Goal: Use online tool/utility: Utilize a website feature to perform a specific function

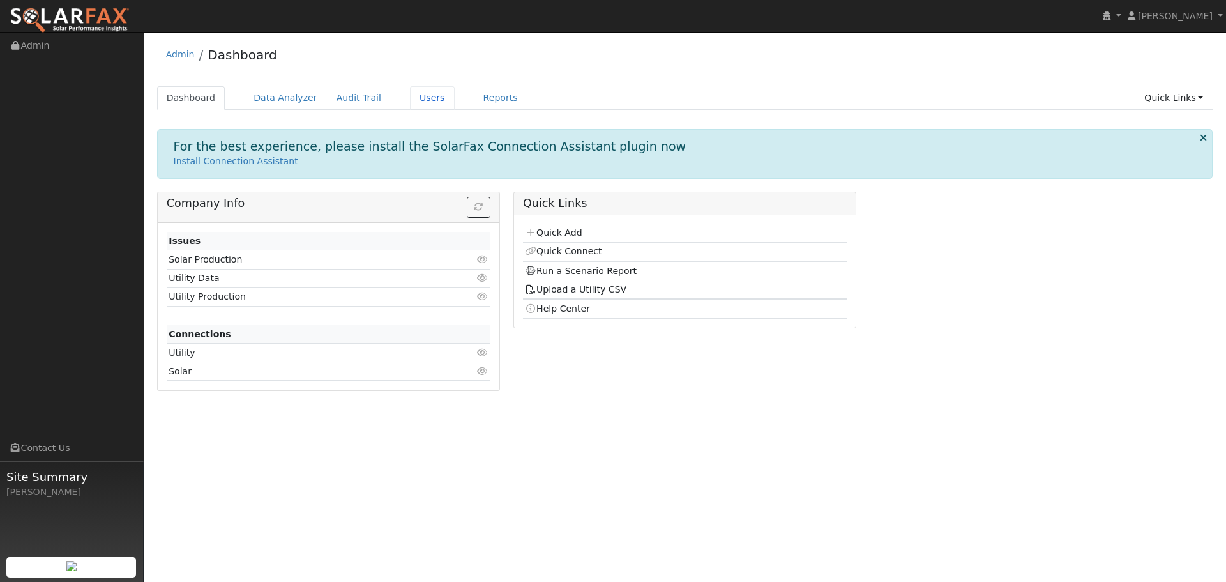
click at [411, 101] on link "Users" at bounding box center [432, 98] width 45 height 24
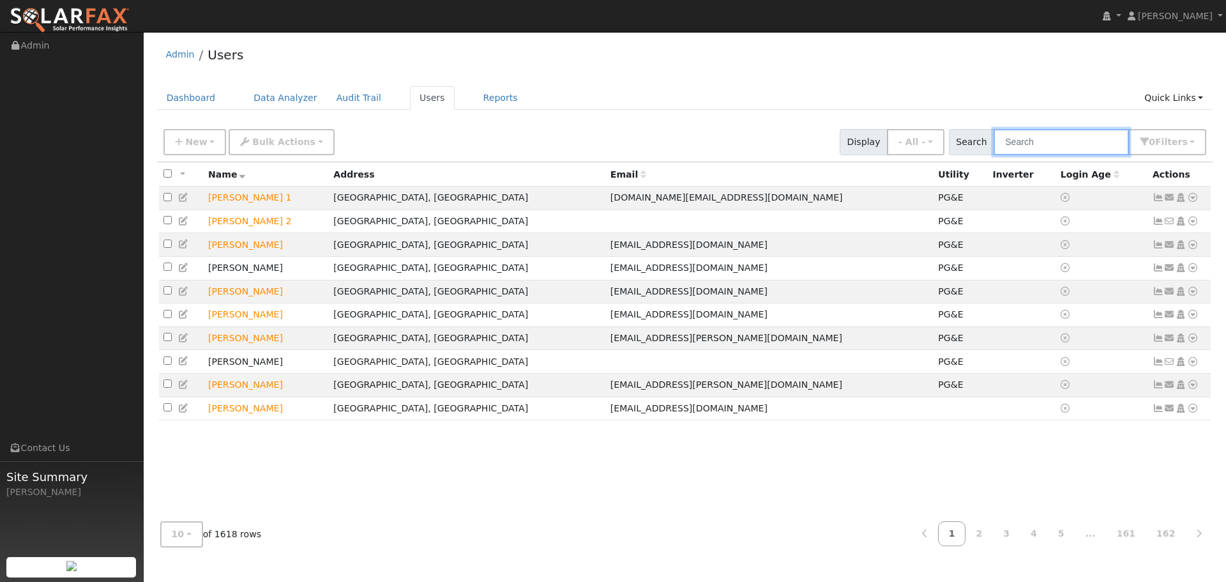
click at [1042, 148] on input "text" at bounding box center [1061, 142] width 135 height 26
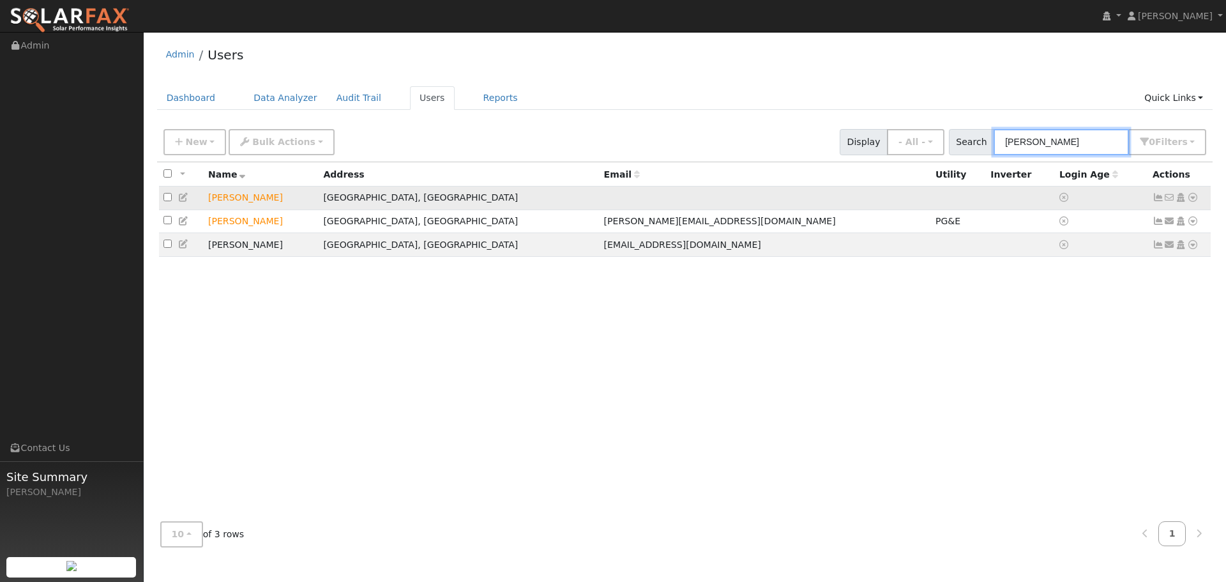
type input "brad h"
click at [252, 198] on td "[PERSON_NAME]" at bounding box center [261, 198] width 115 height 24
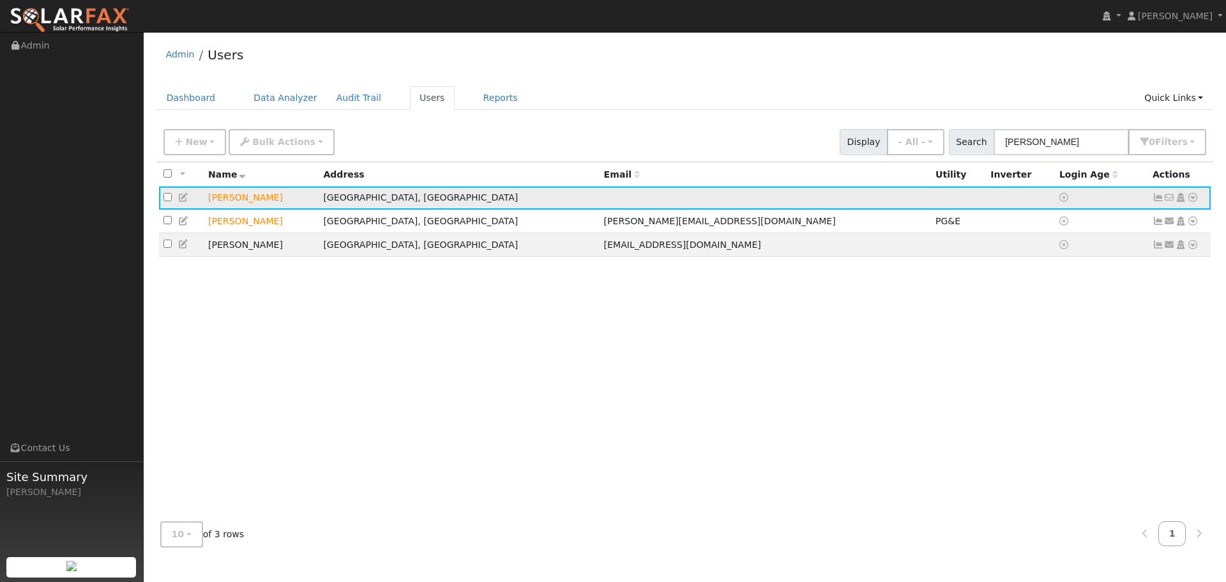
click at [1188, 197] on icon at bounding box center [1192, 197] width 11 height 9
drag, startPoint x: 1135, startPoint y: 219, endPoint x: 1143, endPoint y: 240, distance: 22.4
click at [1143, 243] on ul "Data Analyzer Reports Scenario Health Check Energy Audit Account Timeline User …" at bounding box center [1151, 270] width 94 height 129
click at [1192, 198] on icon at bounding box center [1192, 197] width 11 height 9
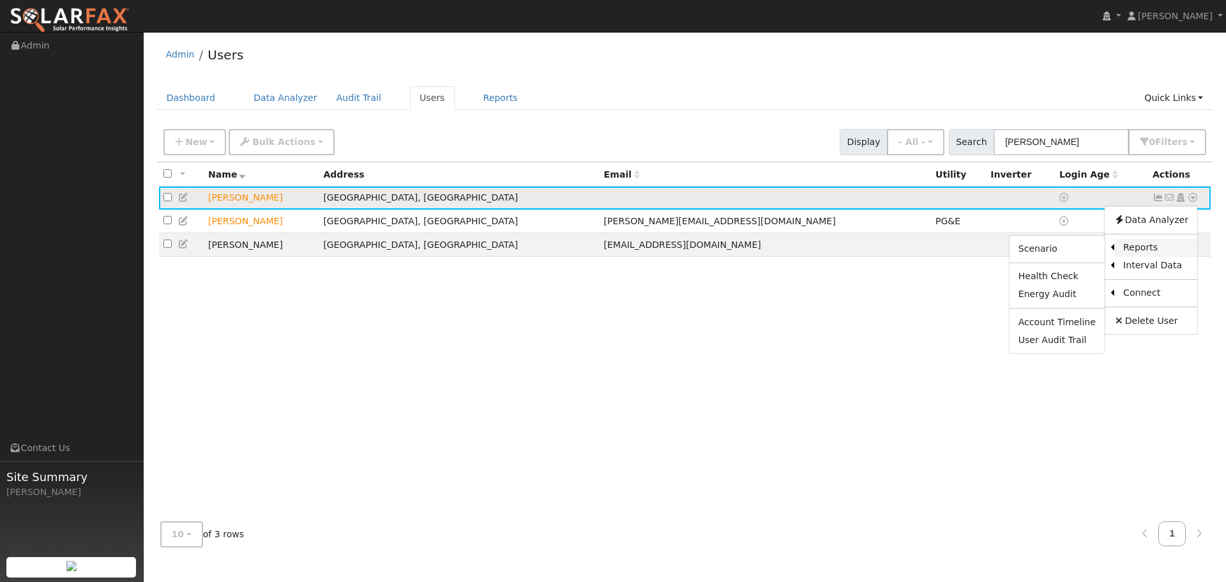
click at [1139, 250] on link "Reports" at bounding box center [1155, 248] width 83 height 18
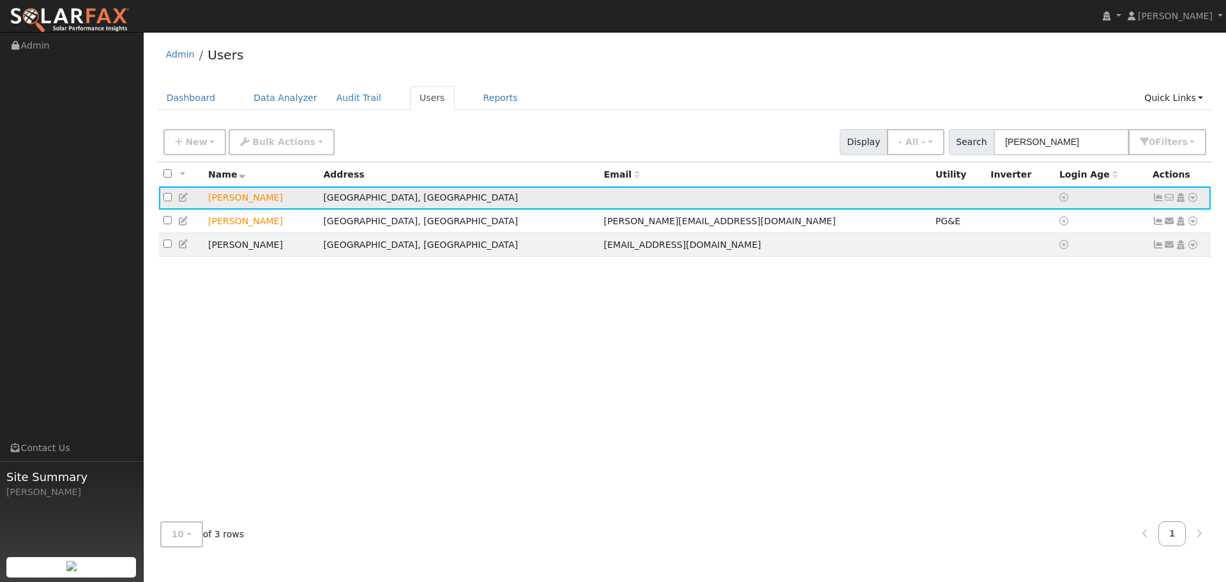
click at [1190, 198] on icon at bounding box center [1192, 197] width 11 height 9
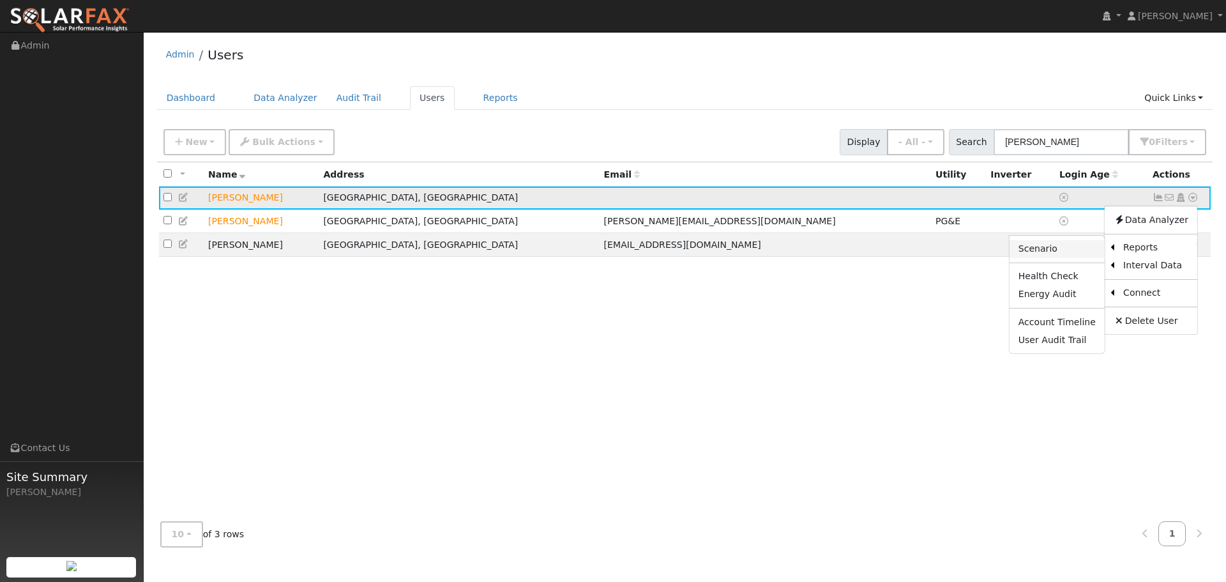
click at [1049, 248] on link "Scenario" at bounding box center [1057, 249] width 95 height 18
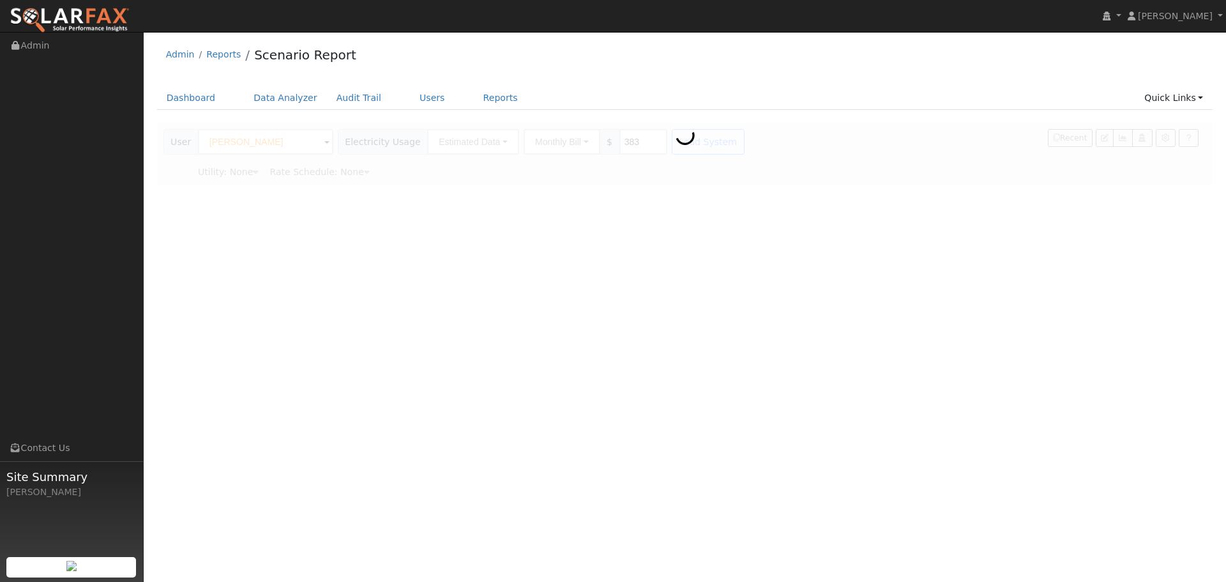
type input "Pacific Gas & Electric"
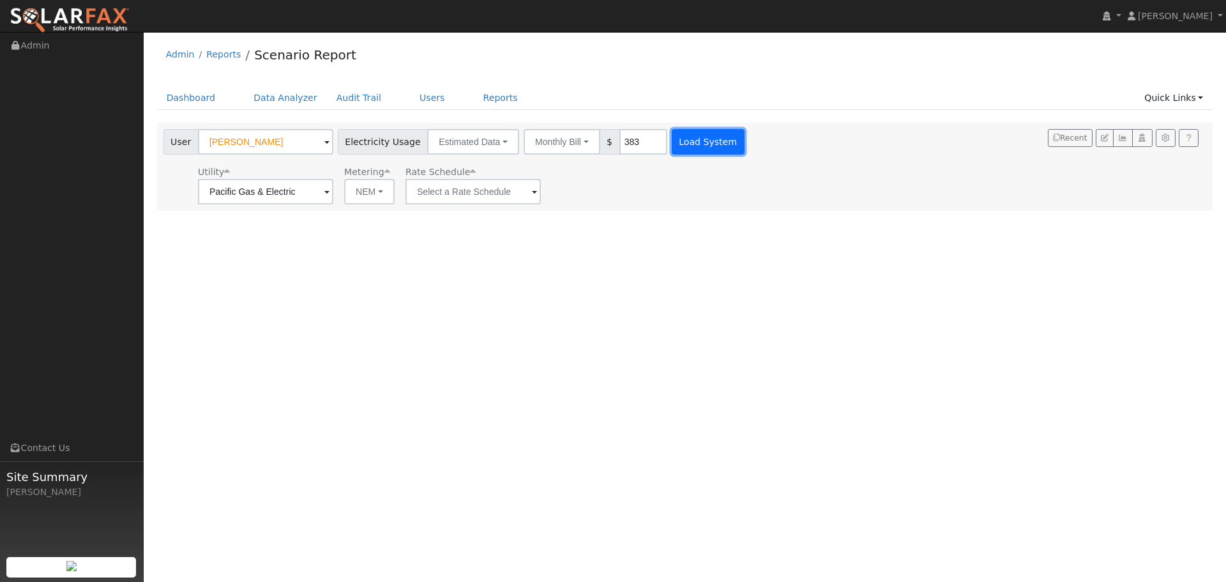
click at [709, 140] on button "Load System" at bounding box center [708, 142] width 73 height 26
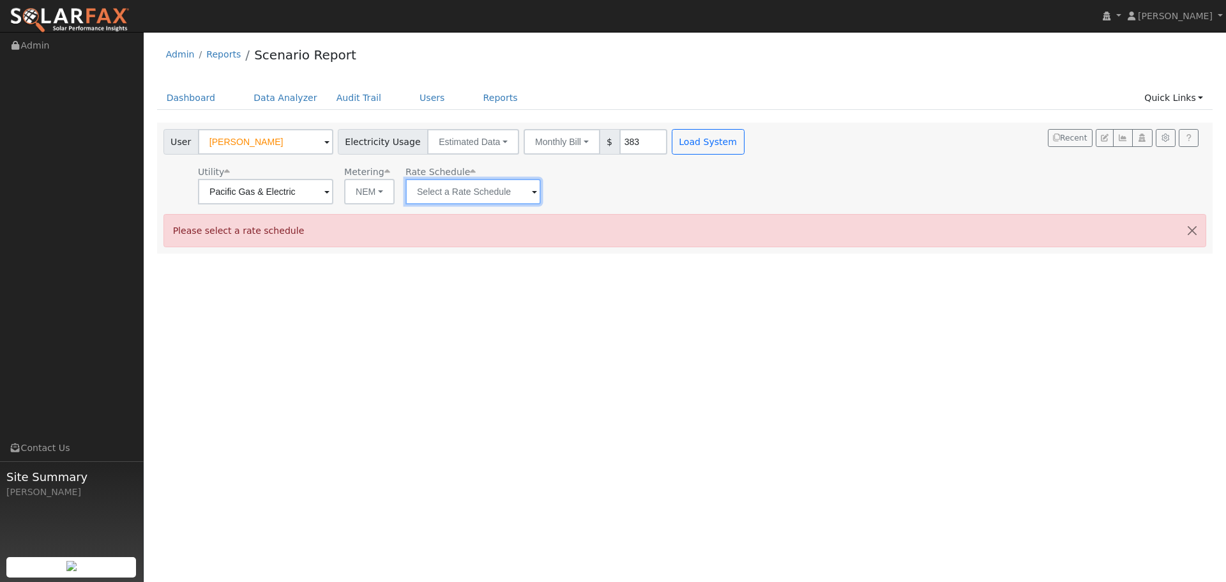
click at [496, 192] on input "text" at bounding box center [473, 192] width 135 height 26
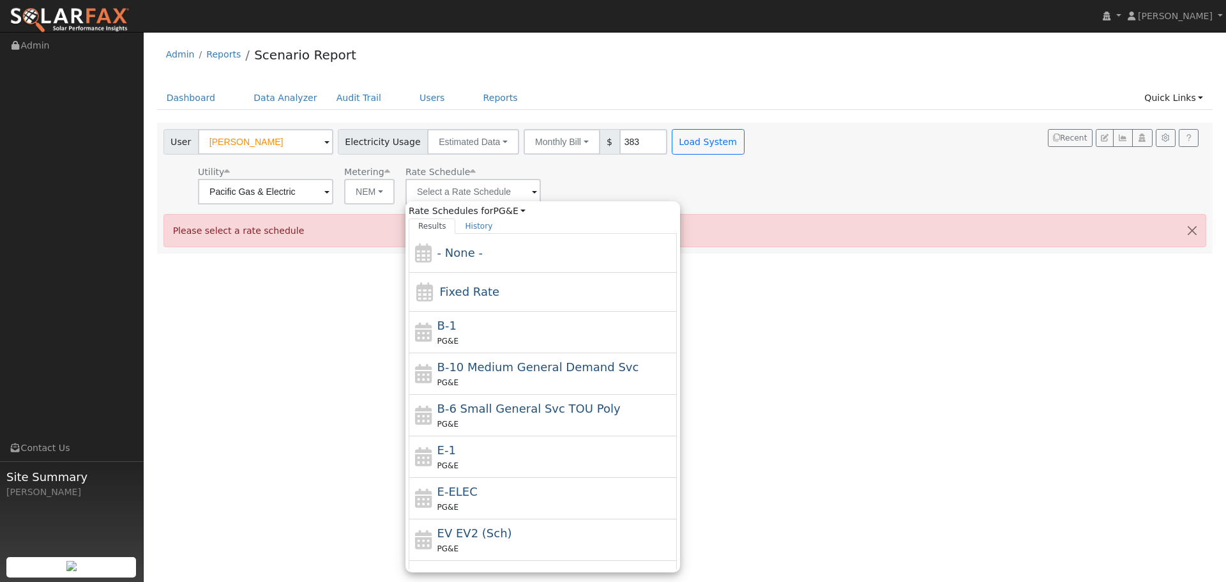
click at [589, 187] on div "Utility Pacific Gas & Electric Metering NEM NEM NBT Rate Schedule Rate Schedule…" at bounding box center [455, 182] width 589 height 43
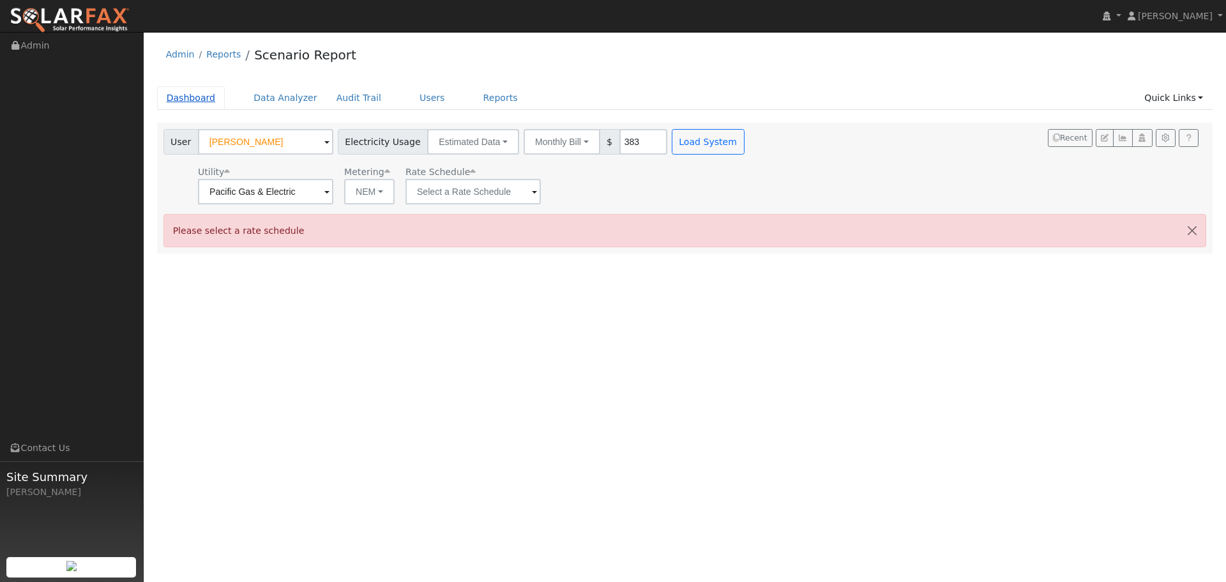
click at [183, 96] on link "Dashboard" at bounding box center [191, 98] width 68 height 24
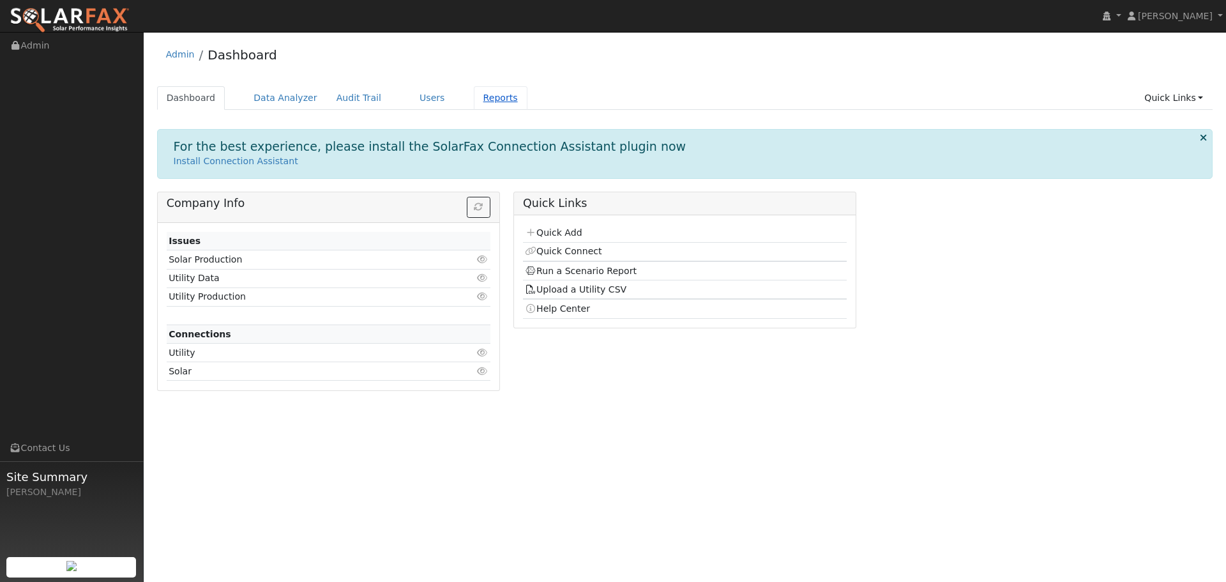
click at [474, 102] on link "Reports" at bounding box center [501, 98] width 54 height 24
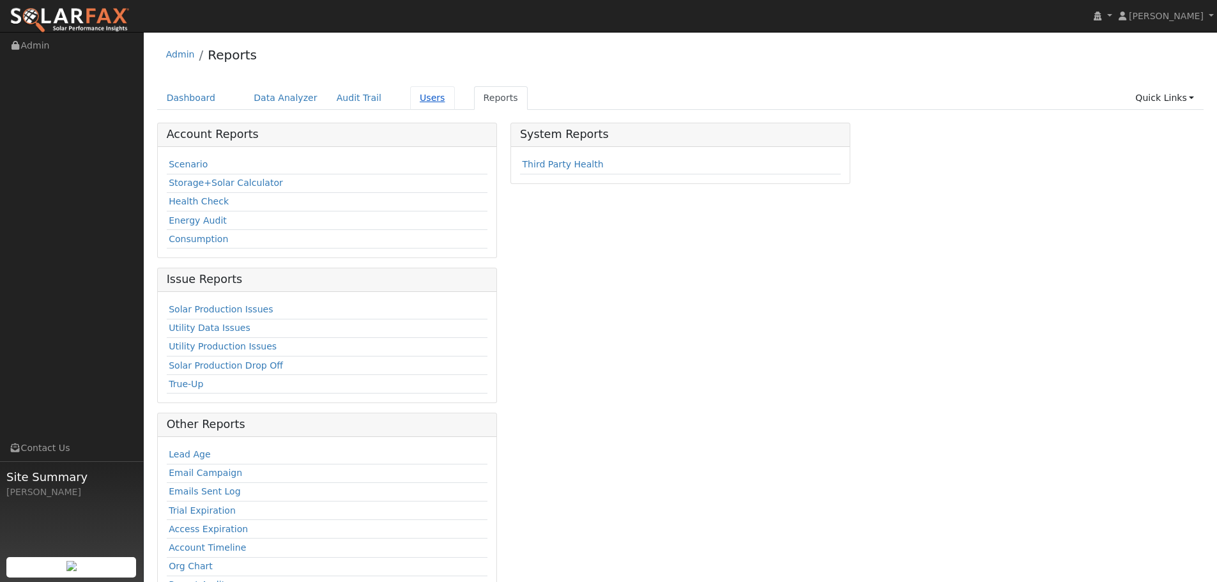
click at [410, 104] on link "Users" at bounding box center [432, 98] width 45 height 24
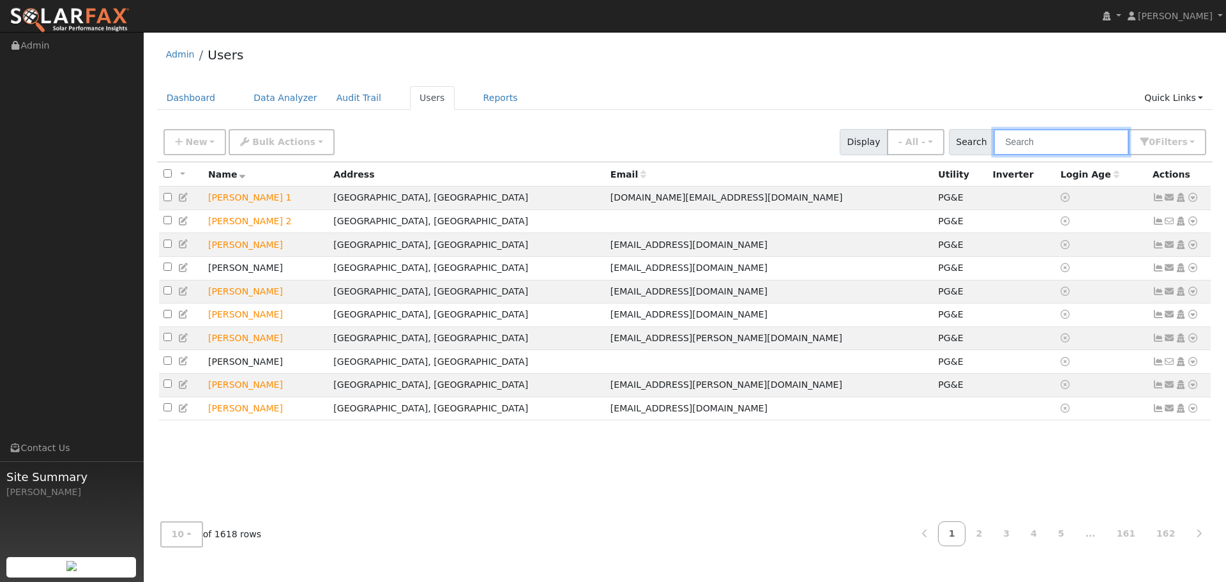
click at [1021, 145] on input "text" at bounding box center [1061, 142] width 135 height 26
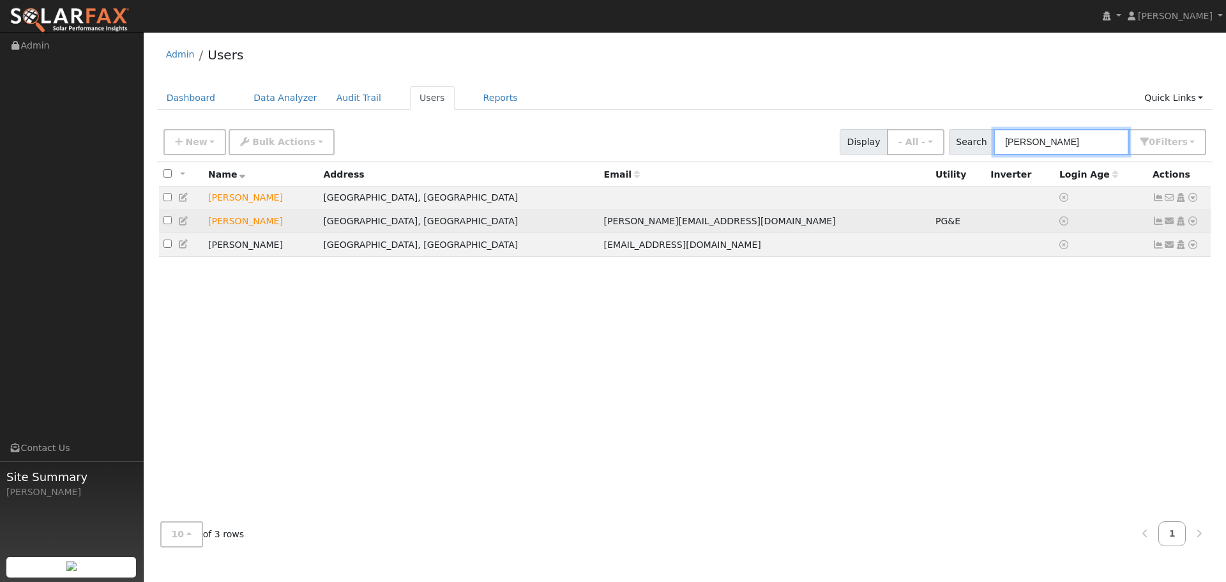
type input "[PERSON_NAME]"
click at [244, 226] on td "[PERSON_NAME]" at bounding box center [261, 221] width 115 height 24
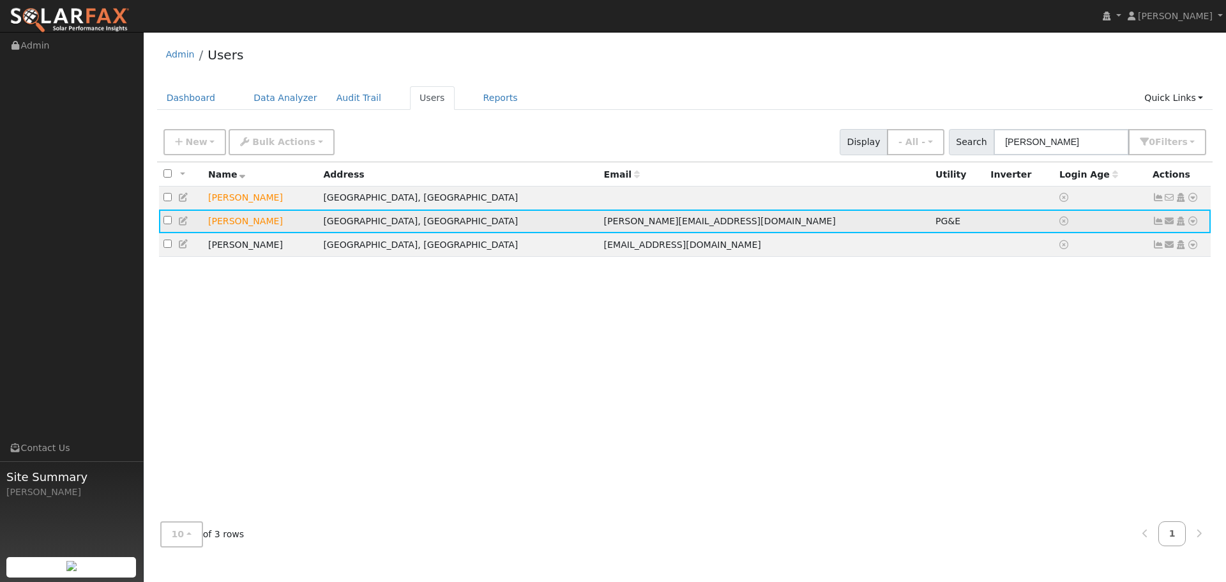
click at [1193, 222] on icon at bounding box center [1192, 220] width 11 height 9
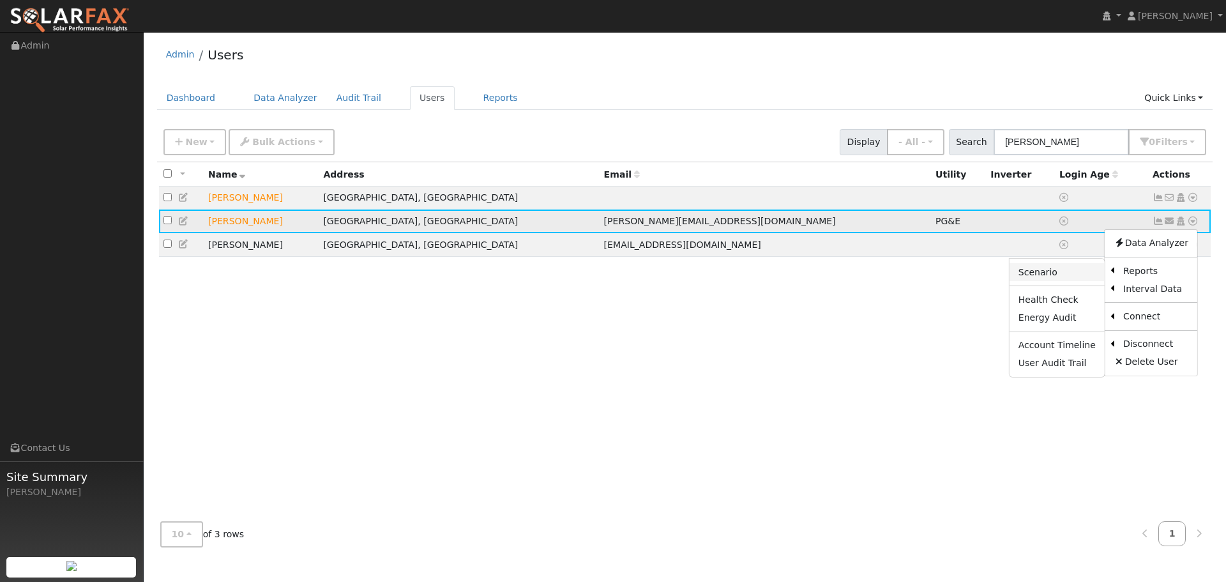
click at [1054, 274] on link "Scenario" at bounding box center [1057, 272] width 95 height 18
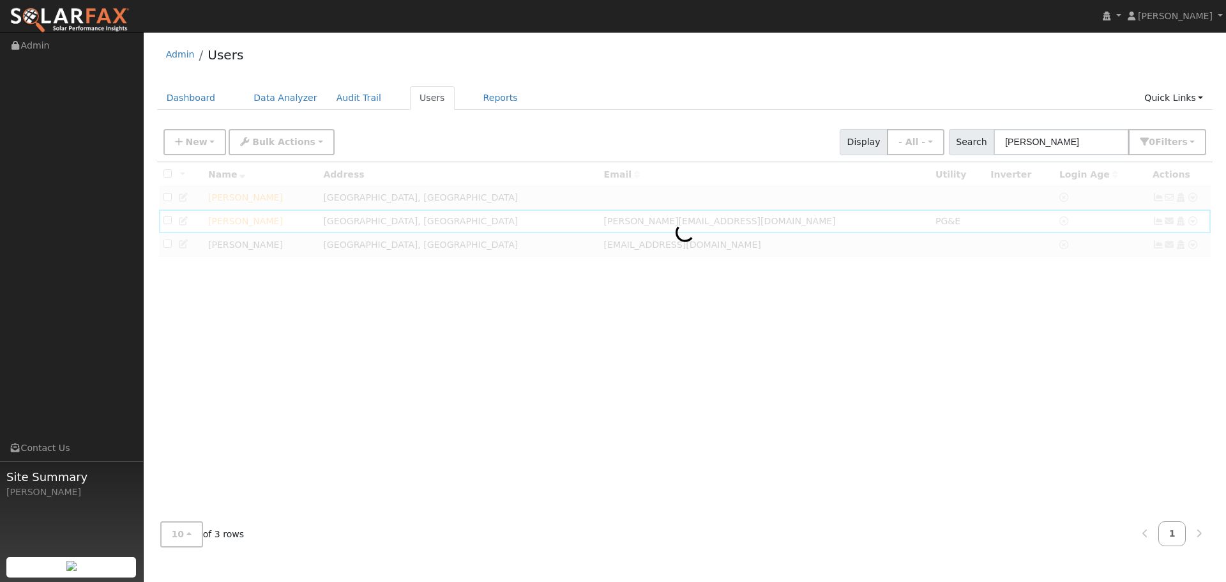
click at [681, 476] on div at bounding box center [685, 336] width 1056 height 349
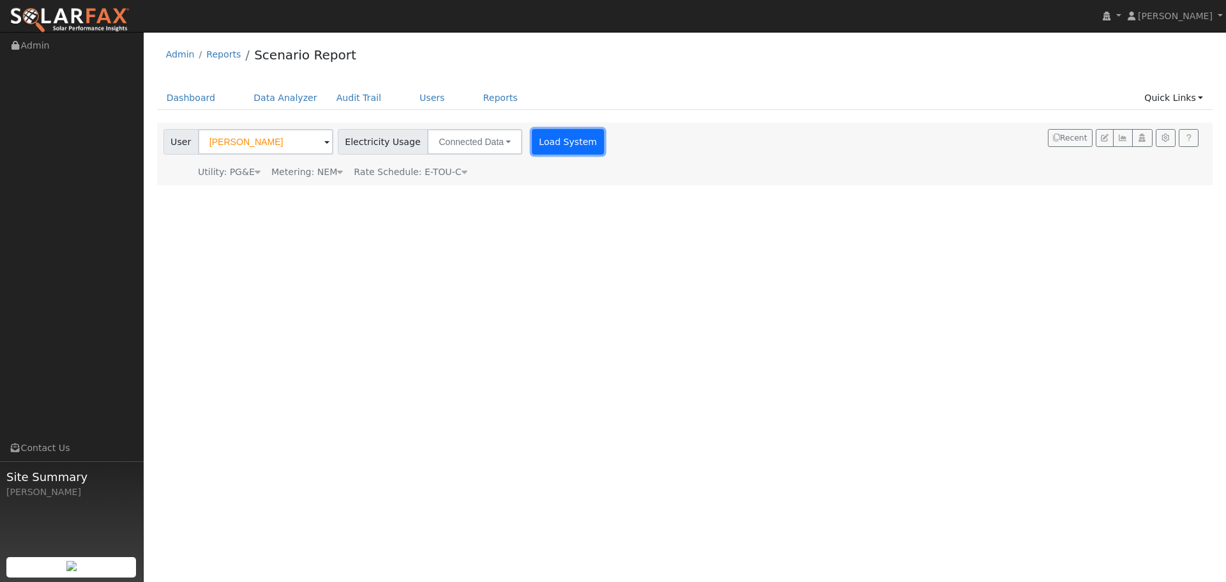
click at [544, 150] on button "Load System" at bounding box center [568, 142] width 73 height 26
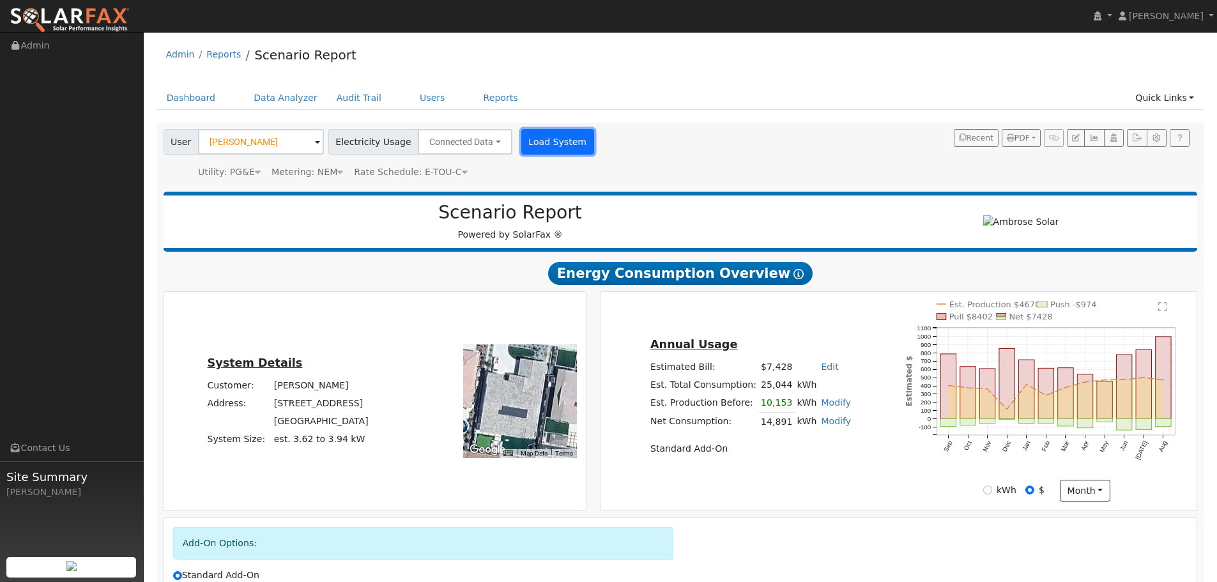
click at [521, 137] on button "Load System" at bounding box center [557, 142] width 73 height 26
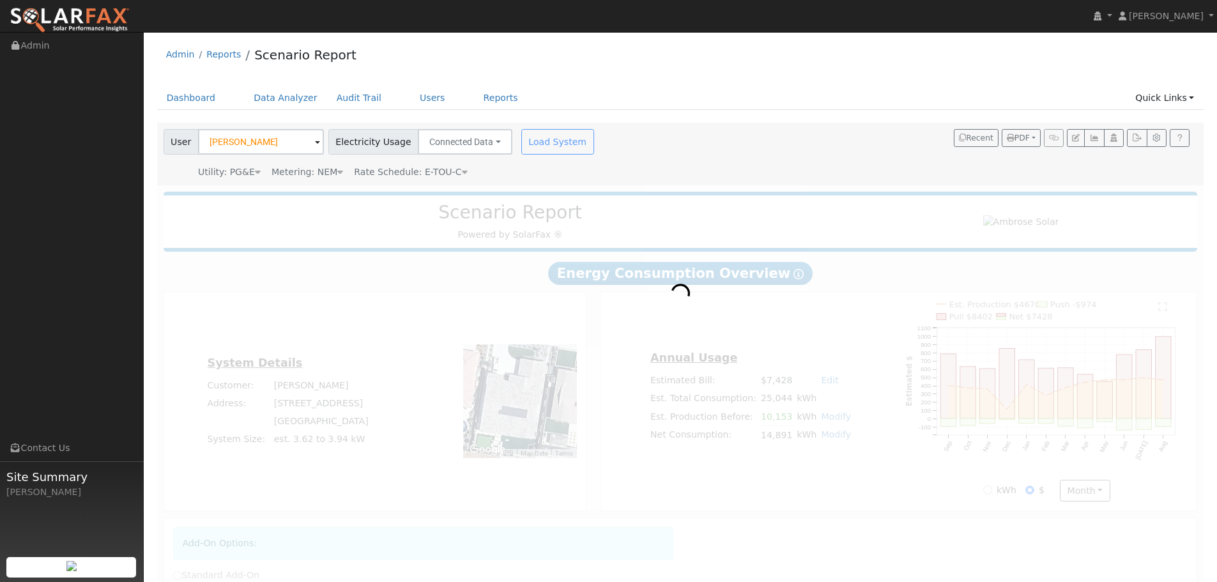
radio input "true"
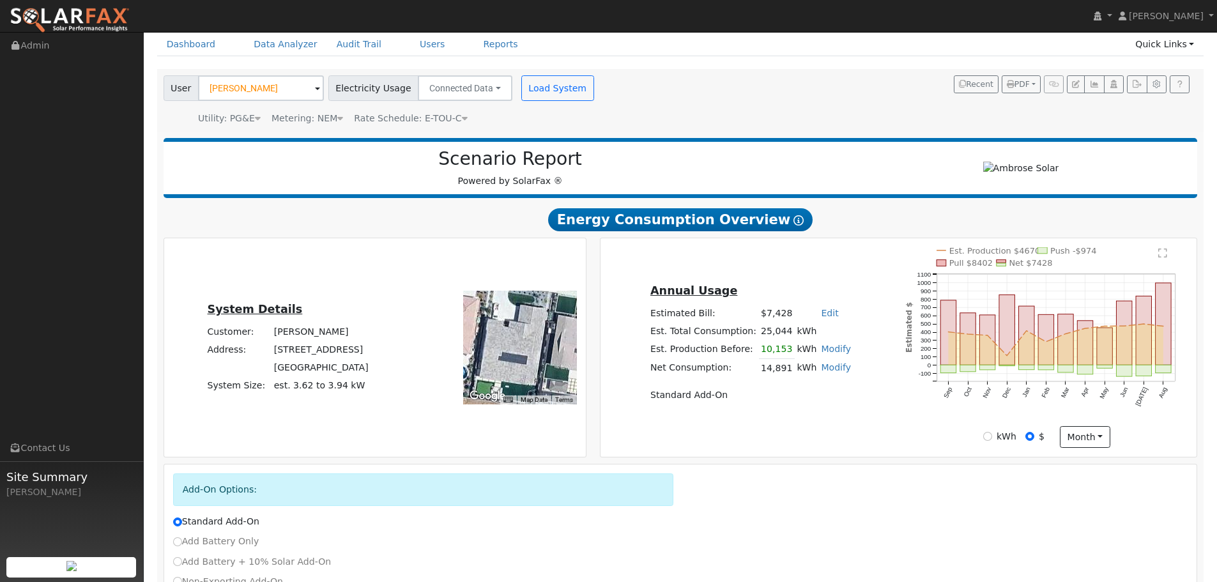
scroll to position [149, 0]
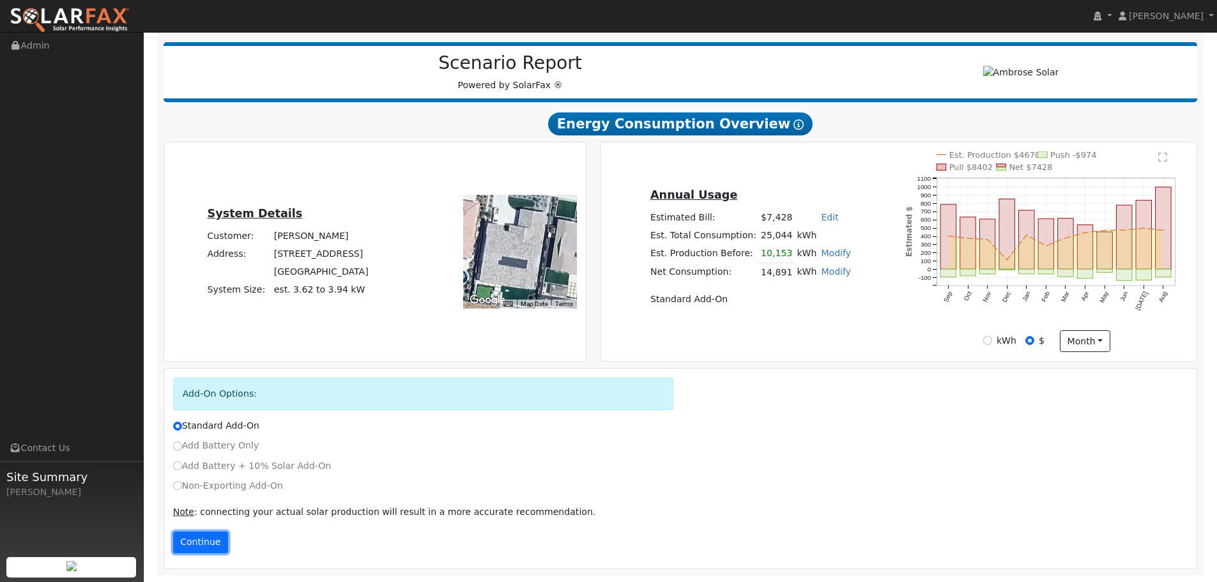
click at [211, 540] on button "Continue" at bounding box center [200, 542] width 55 height 22
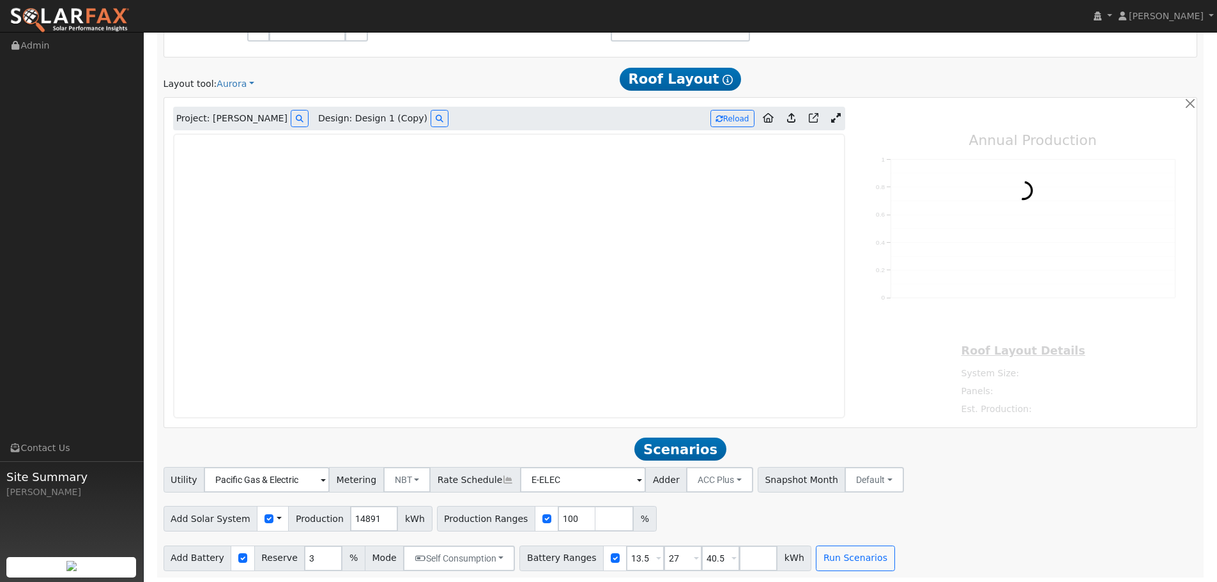
scroll to position [901, 0]
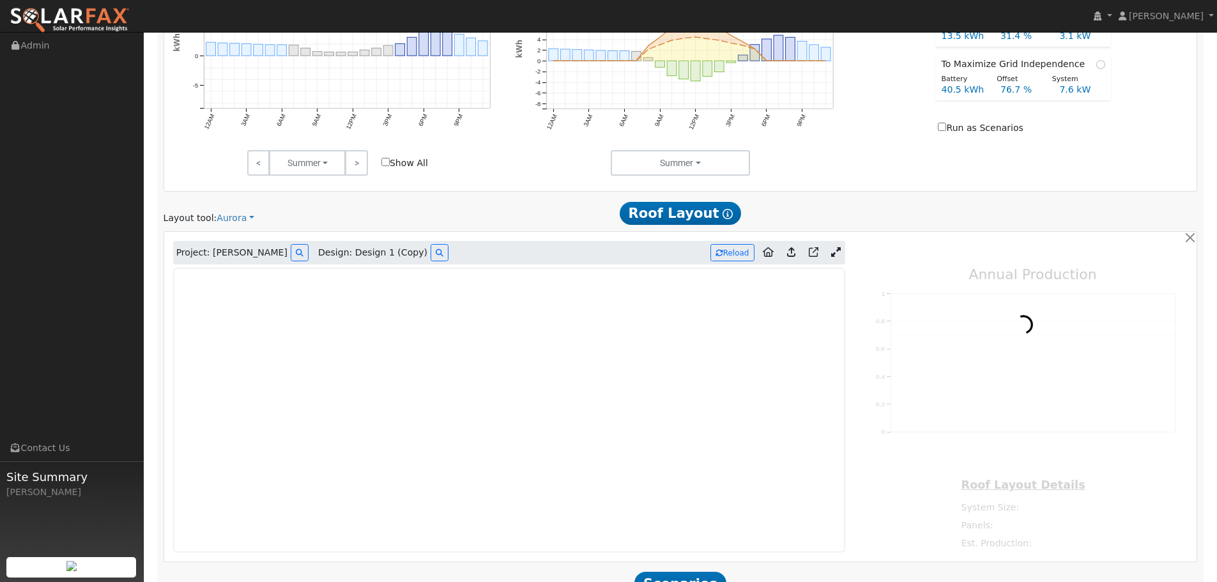
type input "12954"
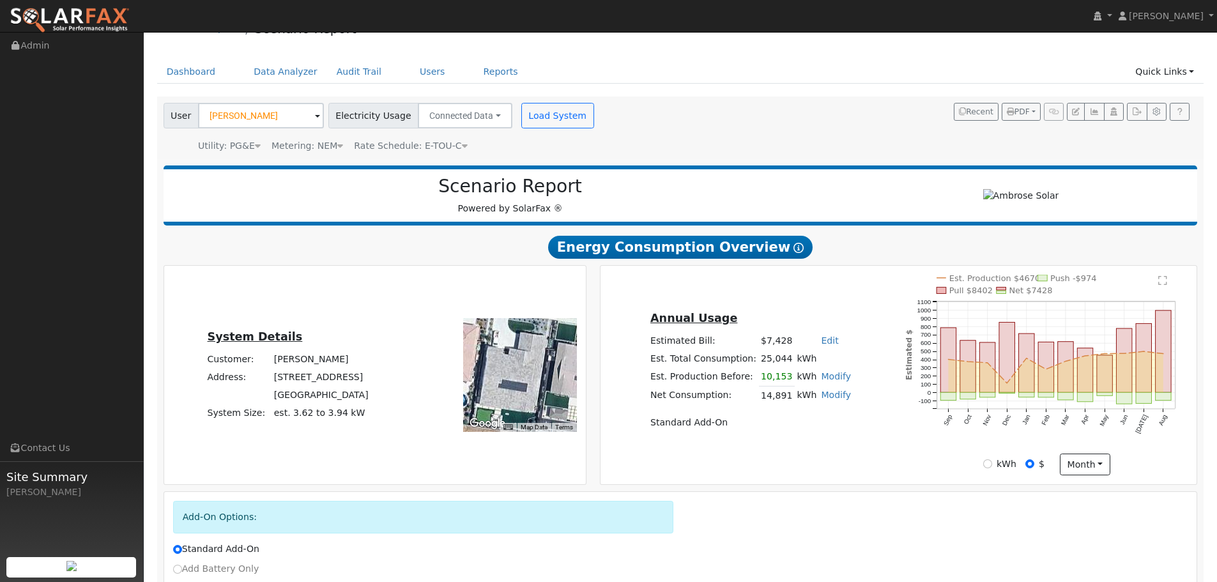
scroll to position [0, 0]
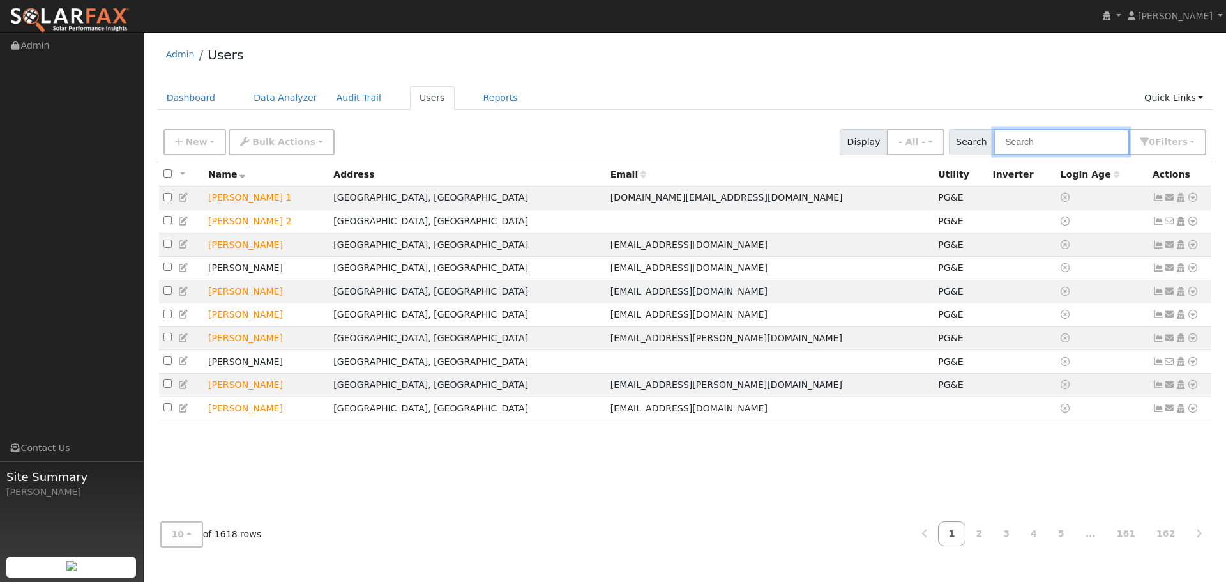
click at [1087, 137] on input "text" at bounding box center [1061, 142] width 135 height 26
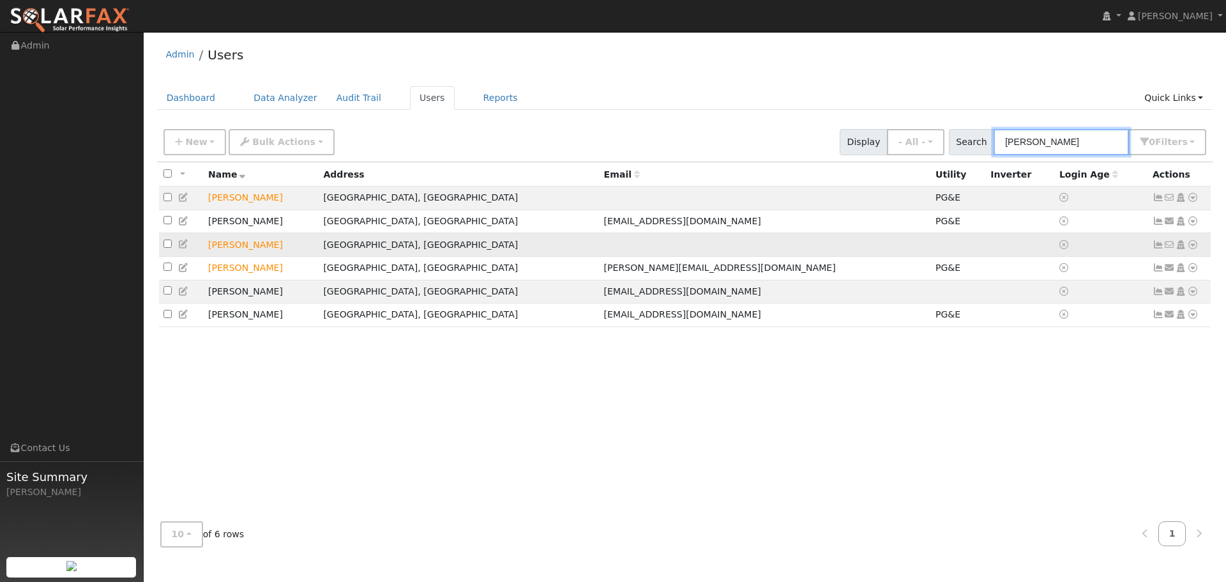
type input "[PERSON_NAME]"
click at [1193, 248] on icon at bounding box center [1192, 244] width 11 height 9
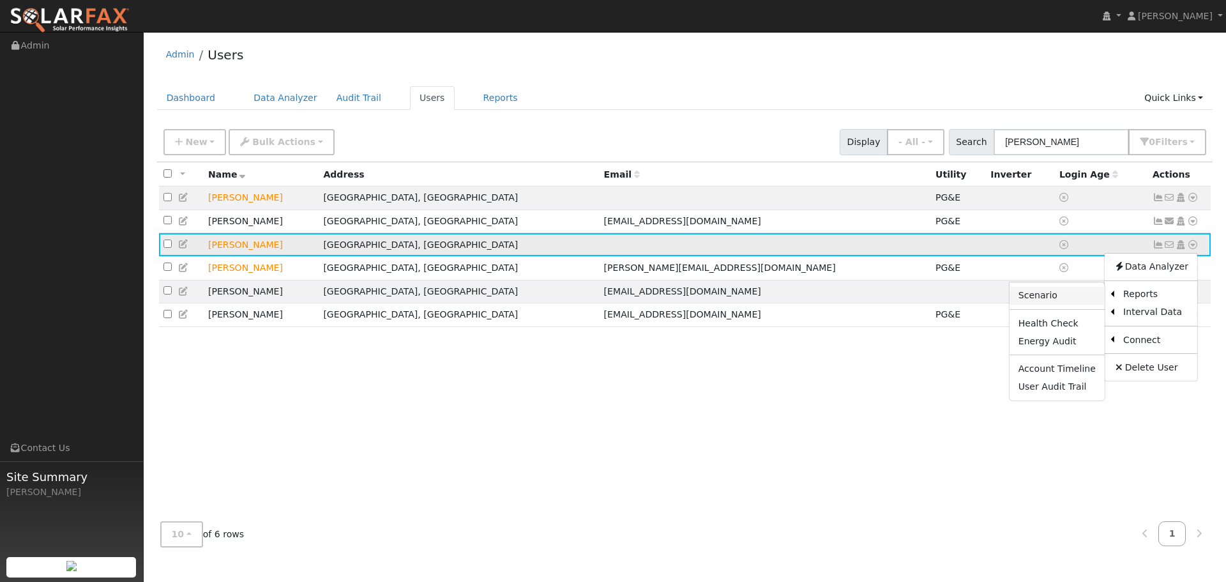
click at [1070, 300] on link "Scenario" at bounding box center [1057, 296] width 95 height 18
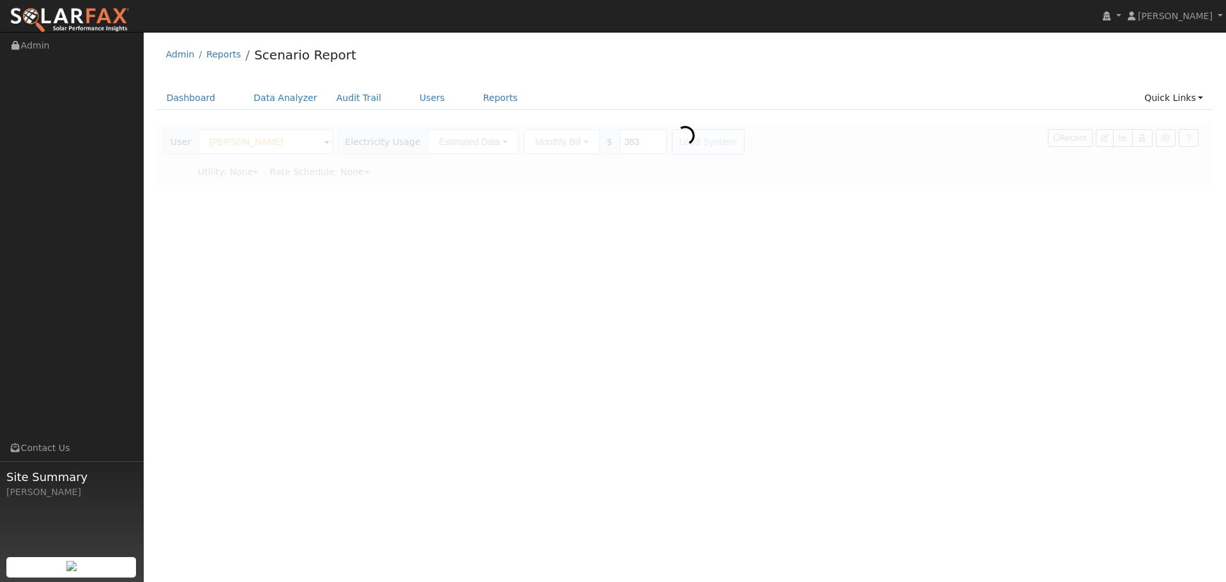
type input "Pacific Gas & Electric"
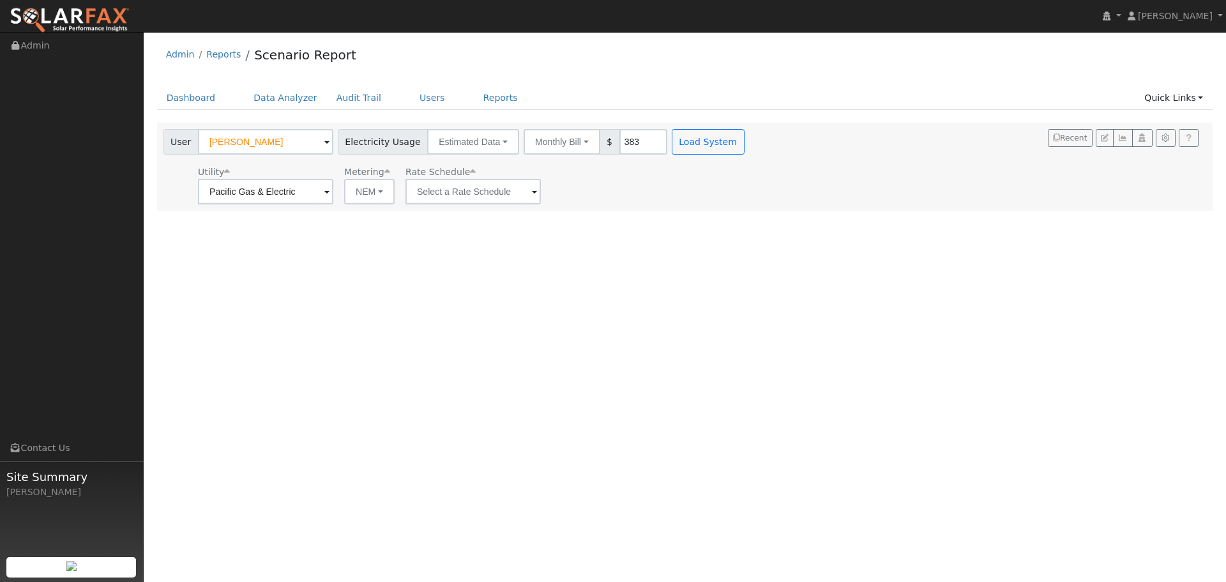
click at [960, 169] on div "User [PERSON_NAME] Account Default Account Default Account [STREET_ADDRESS] Pri…" at bounding box center [682, 165] width 1043 height 80
click at [383, 195] on button "NEM" at bounding box center [369, 192] width 50 height 26
click at [494, 222] on div "User Profile First name Last name Email Email Notifications No Emails No Emails…" at bounding box center [685, 307] width 1082 height 550
click at [480, 196] on input "text" at bounding box center [473, 192] width 135 height 26
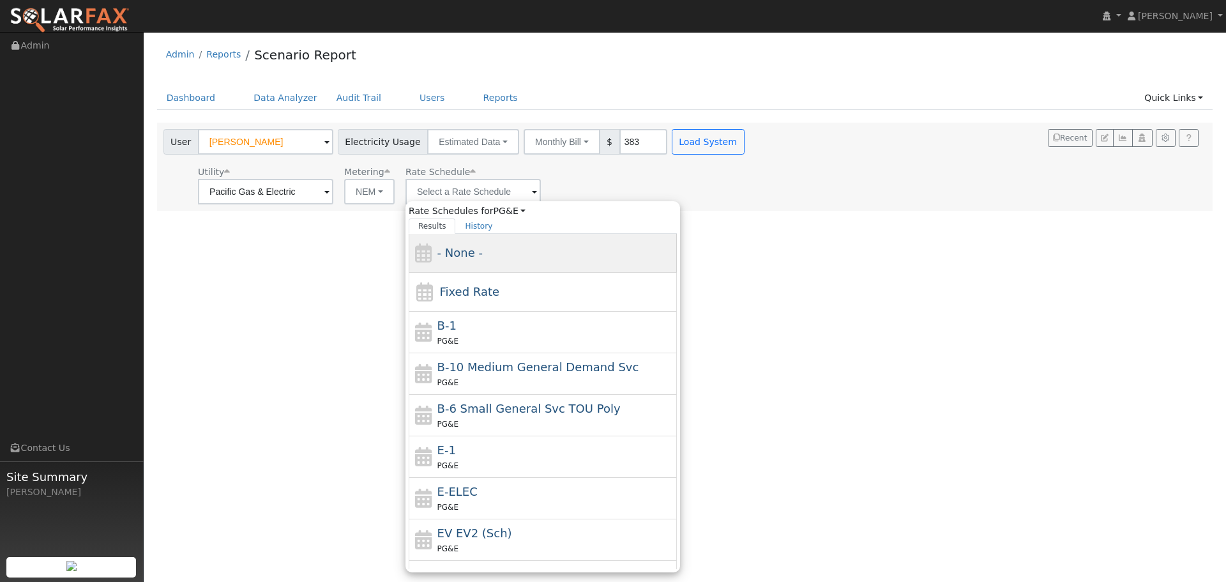
click at [536, 249] on div "- None -" at bounding box center [555, 252] width 237 height 17
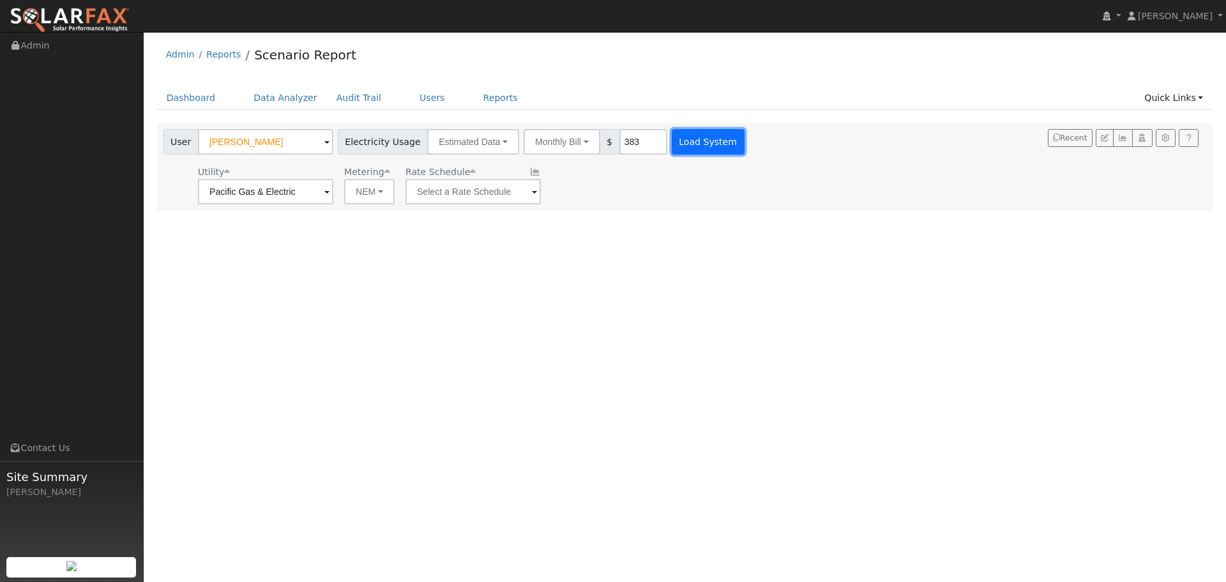
click at [692, 139] on button "Load System" at bounding box center [708, 142] width 73 height 26
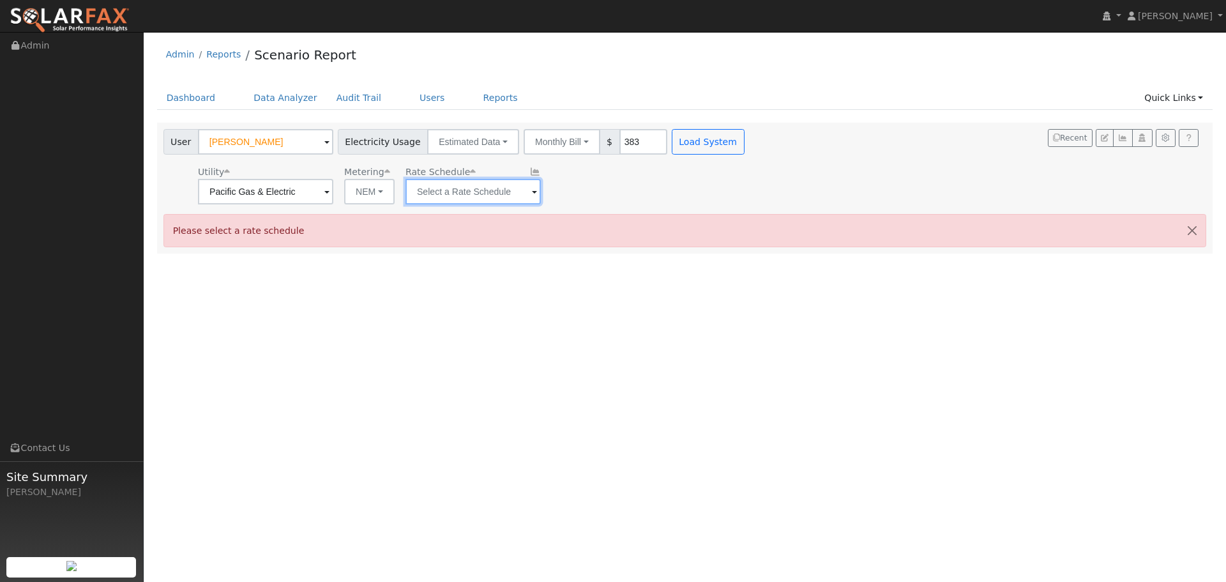
click at [493, 195] on input "text" at bounding box center [473, 192] width 135 height 26
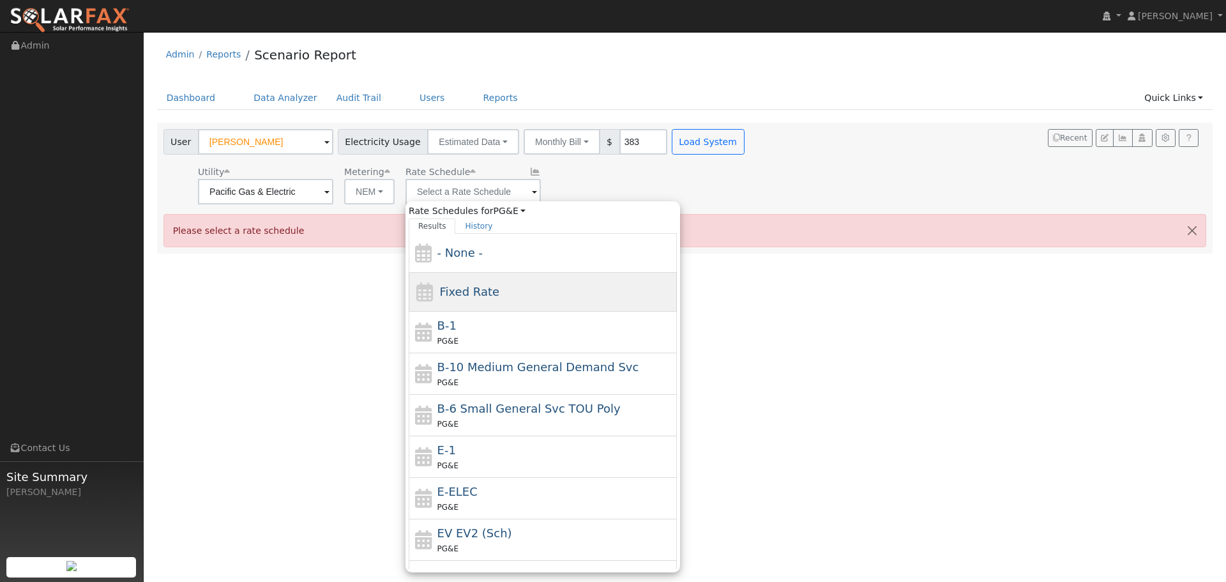
click at [504, 292] on div "Fixed Rate" at bounding box center [543, 292] width 268 height 39
type input "Fixed Rate"
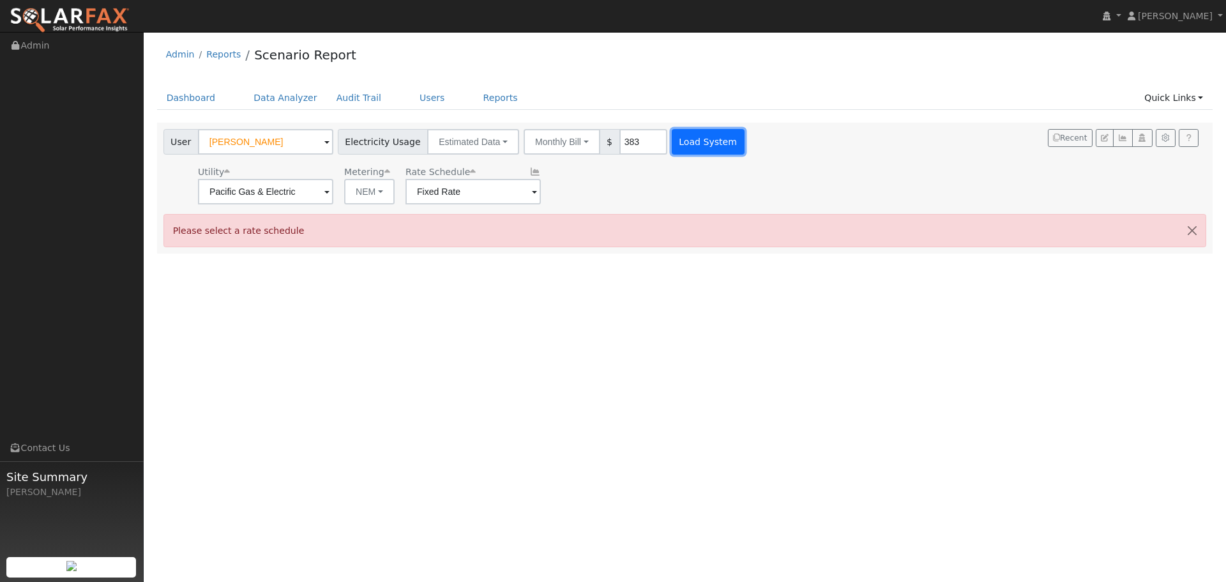
click at [683, 140] on button "Load System" at bounding box center [708, 142] width 73 height 26
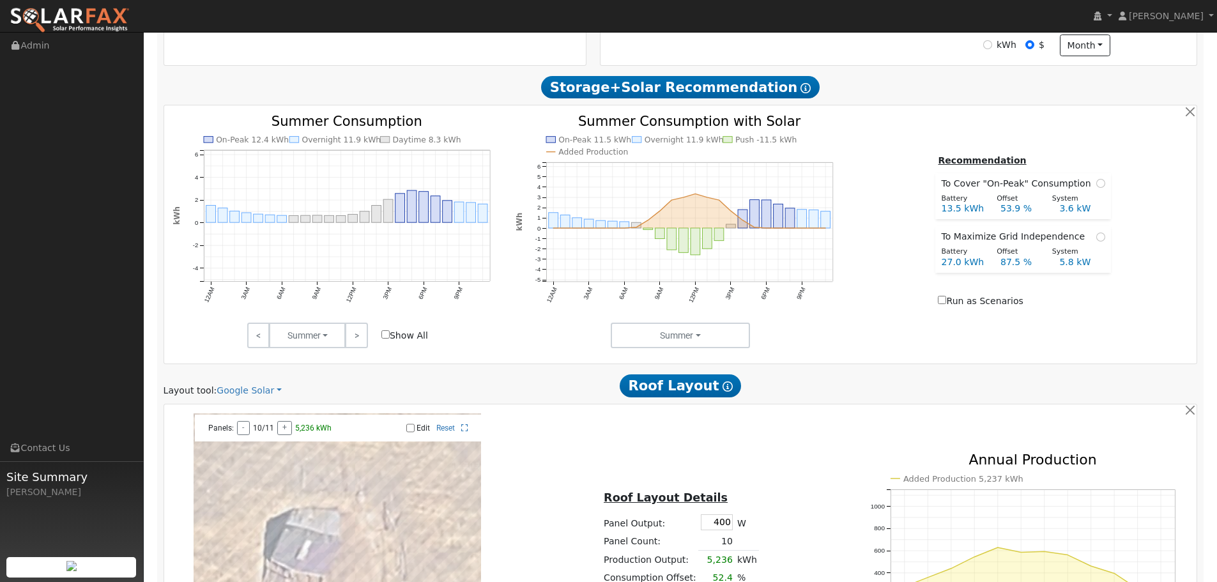
scroll to position [411, 0]
